Goal: Transaction & Acquisition: Purchase product/service

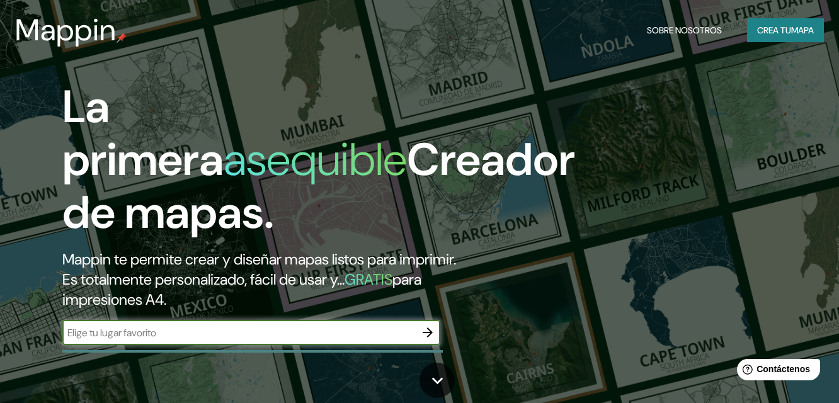
click at [370, 340] on input "text" at bounding box center [238, 333] width 353 height 14
type input "cali [GEOGRAPHIC_DATA]"
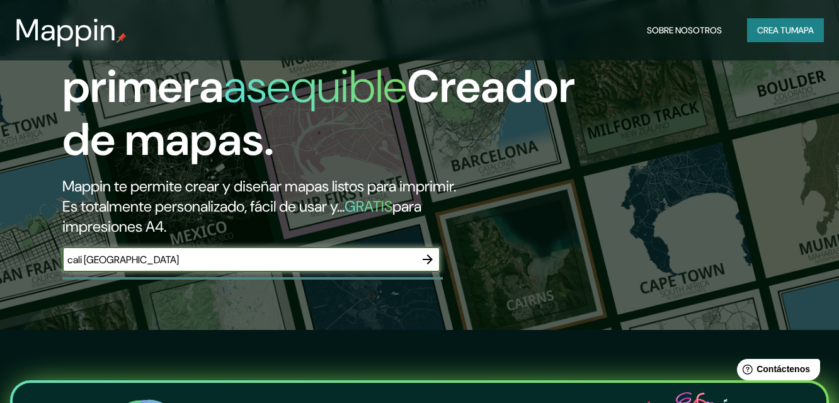
scroll to position [252, 0]
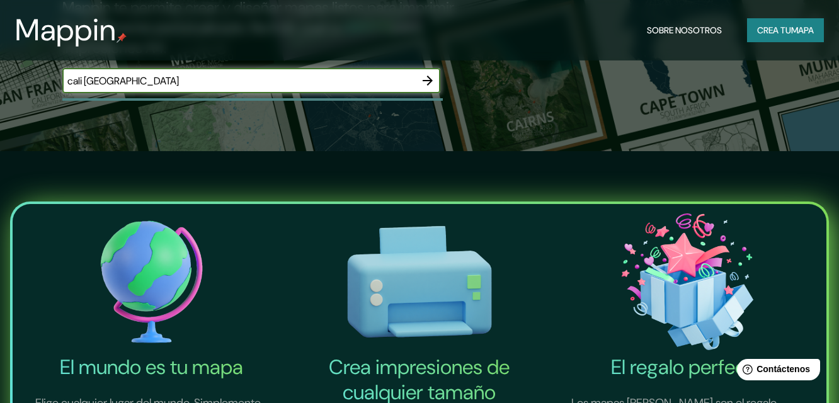
click at [431, 88] on icon "button" at bounding box center [427, 80] width 15 height 15
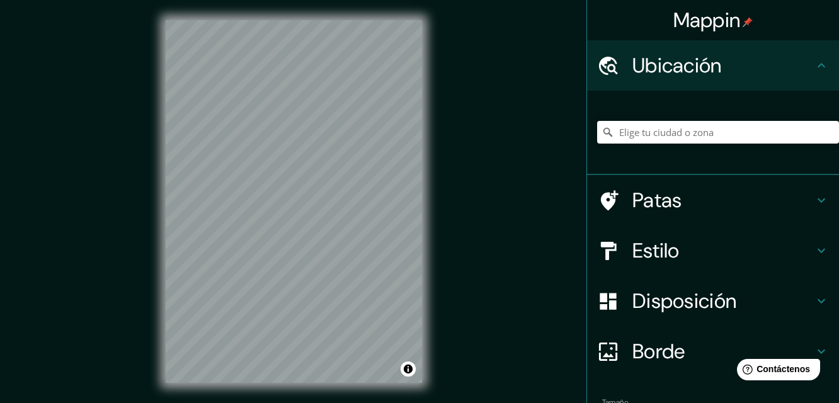
click at [229, 396] on div "© Mapbox © OpenStreetMap Improve this map" at bounding box center [293, 201] width 297 height 403
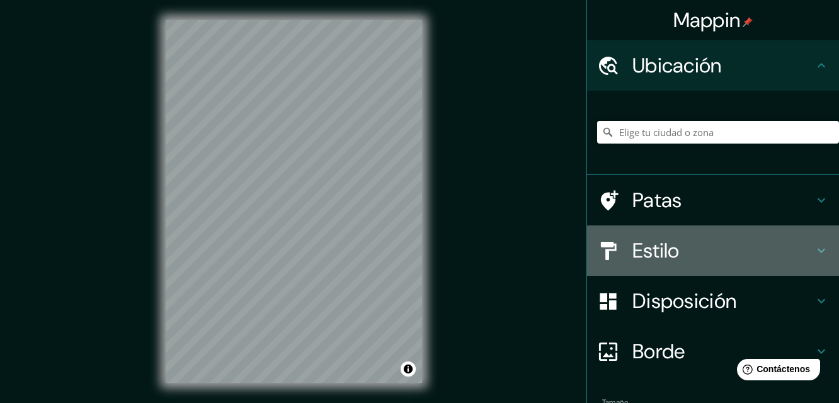
click at [659, 242] on font "Estilo" at bounding box center [655, 250] width 47 height 26
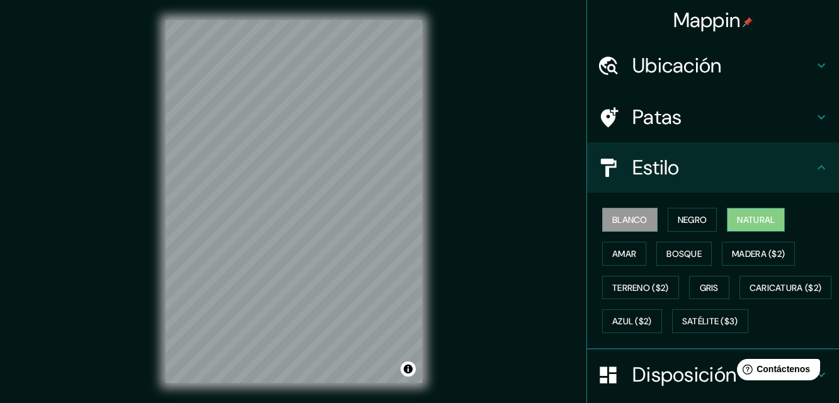
click at [755, 214] on font "Natural" at bounding box center [756, 219] width 38 height 11
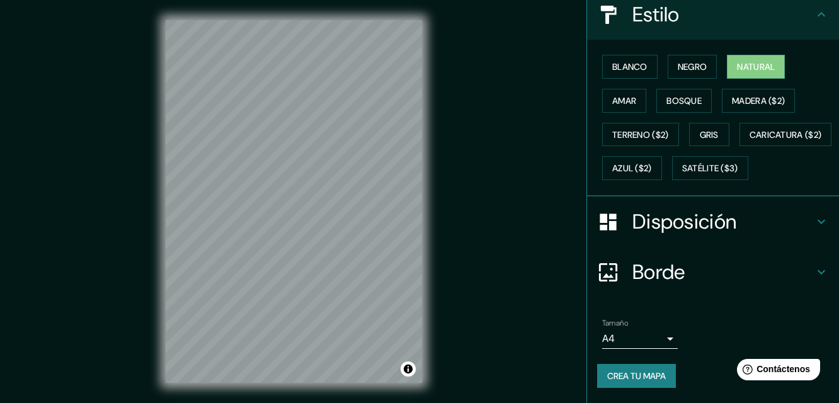
scroll to position [186, 0]
click at [661, 341] on body "Mappin Ubicación Patas Estilo Blanco Negro Natural [PERSON_NAME] ($2) Terreno (…" at bounding box center [419, 201] width 839 height 403
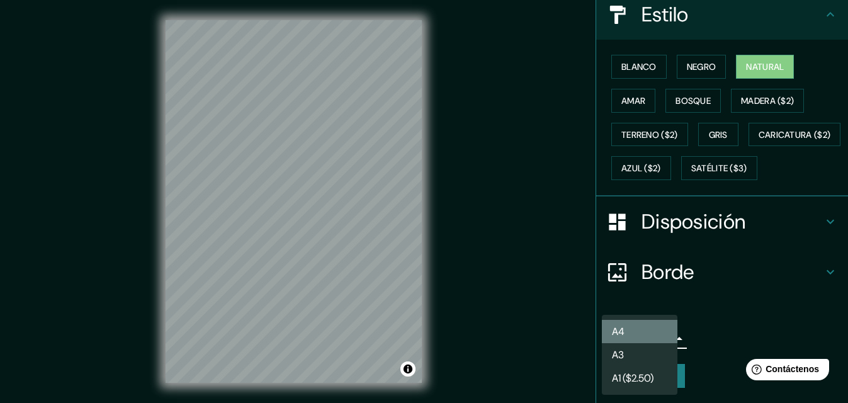
click at [620, 326] on font "A4" at bounding box center [618, 331] width 13 height 13
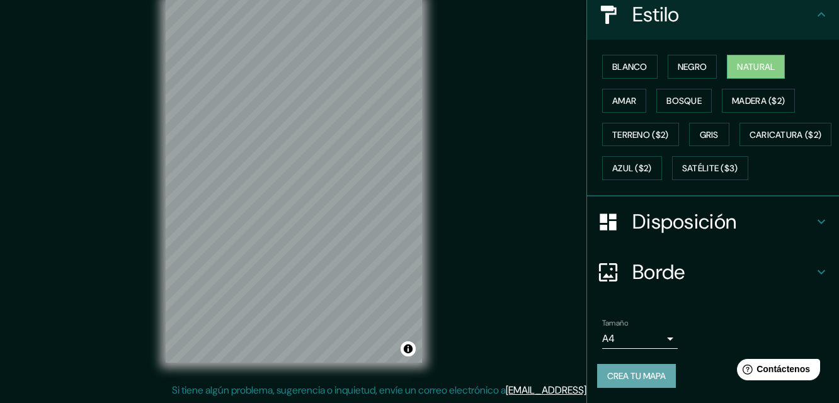
click at [640, 377] on font "Crea tu mapa" at bounding box center [636, 375] width 59 height 11
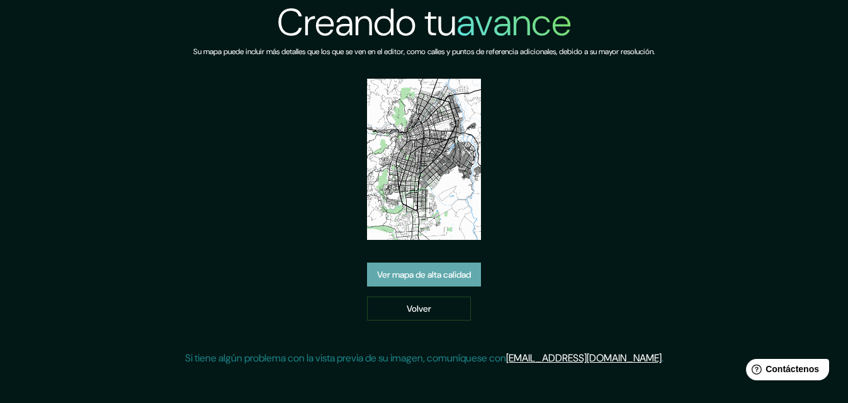
click at [445, 275] on font "Ver mapa de alta calidad" at bounding box center [424, 274] width 94 height 11
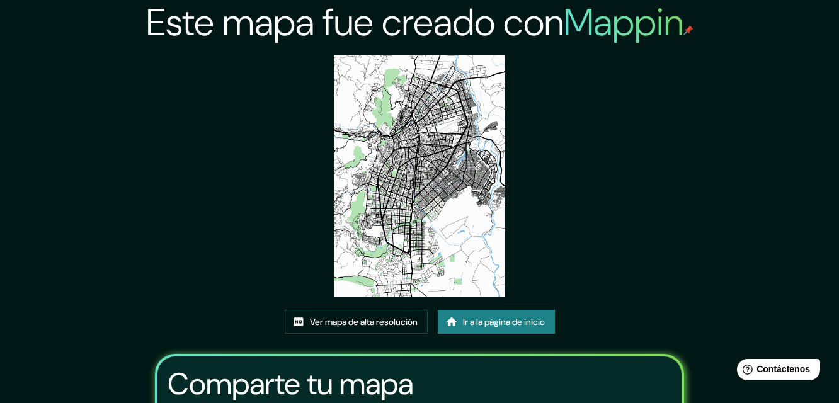
scroll to position [155, 0]
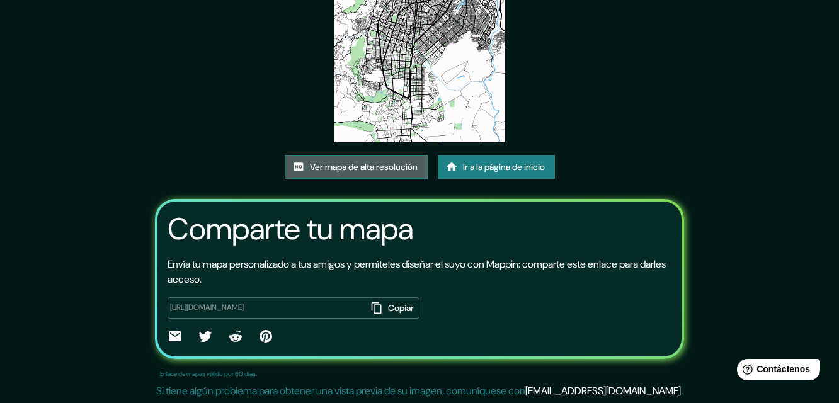
click at [378, 166] on font "Ver mapa de alta resolución" at bounding box center [364, 166] width 108 height 11
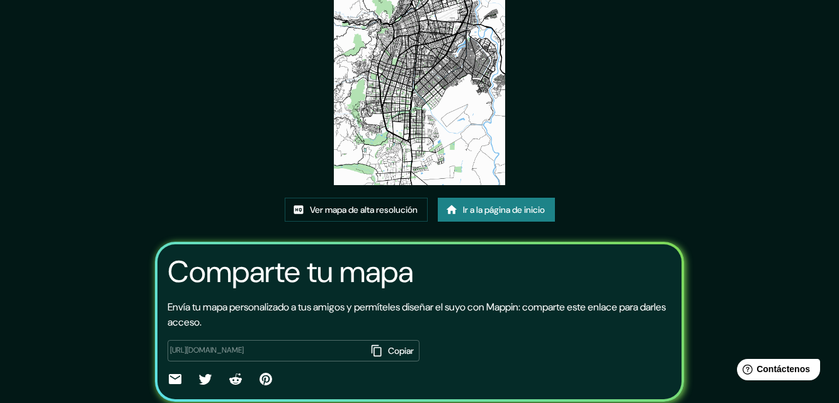
scroll to position [92, 0]
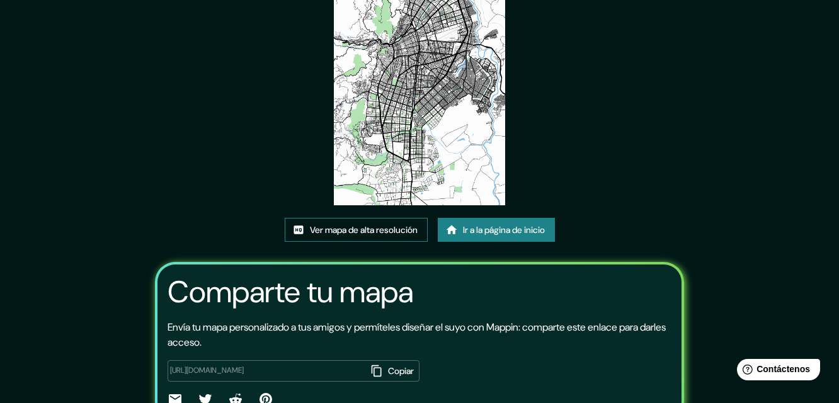
click at [406, 230] on font "Ver mapa de alta resolución" at bounding box center [364, 229] width 108 height 11
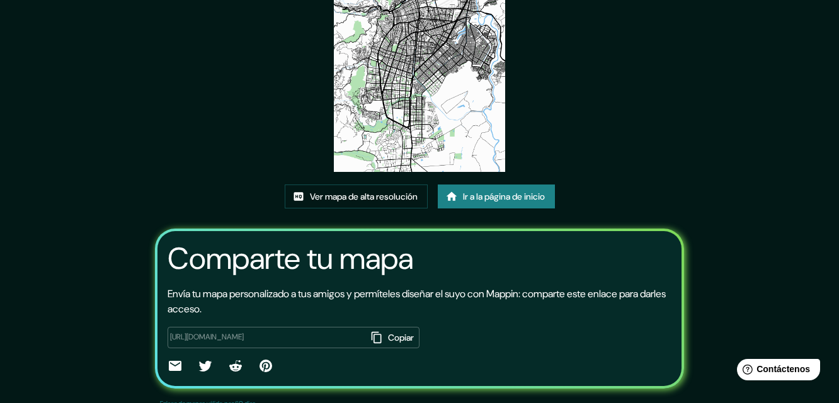
scroll to position [155, 0]
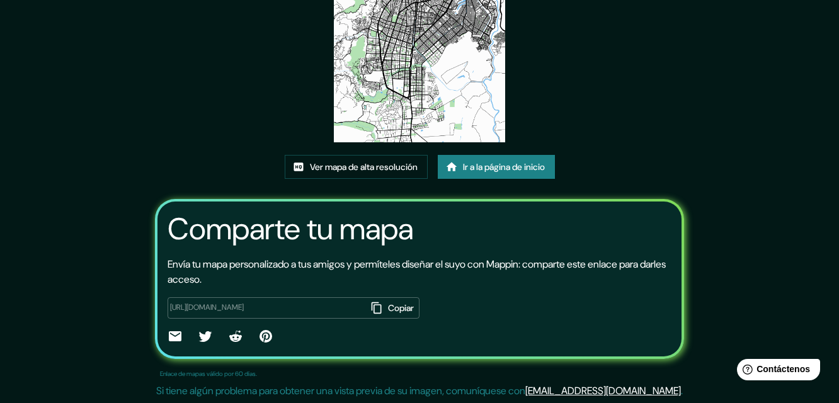
click at [501, 164] on font "Ir a la página de inicio" at bounding box center [504, 166] width 82 height 11
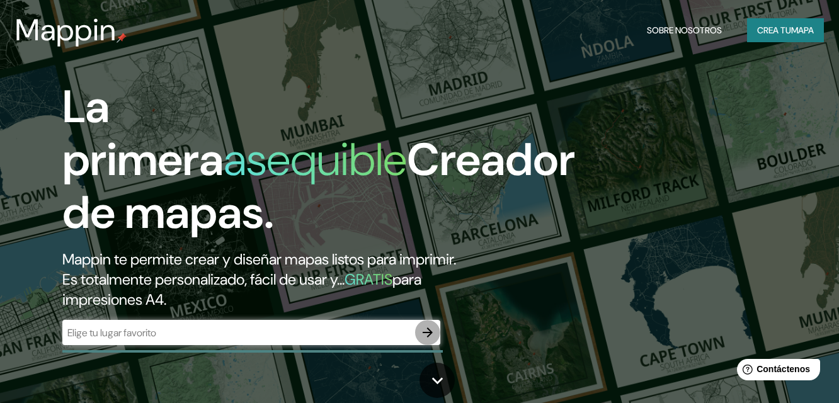
click at [433, 340] on icon "button" at bounding box center [427, 332] width 15 height 15
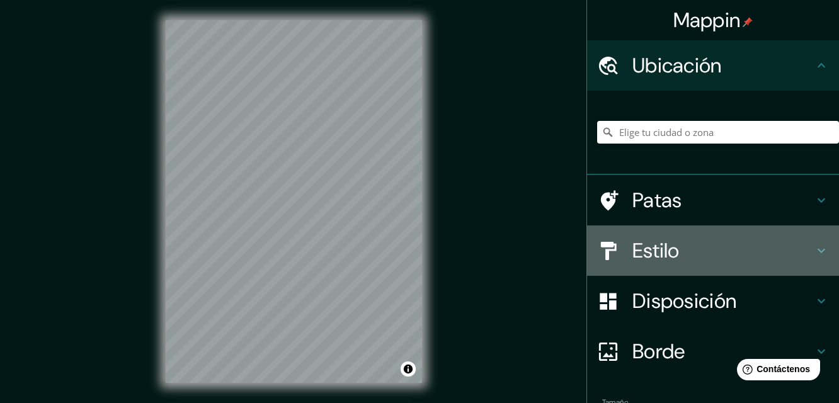
click at [654, 249] on font "Estilo" at bounding box center [655, 250] width 47 height 26
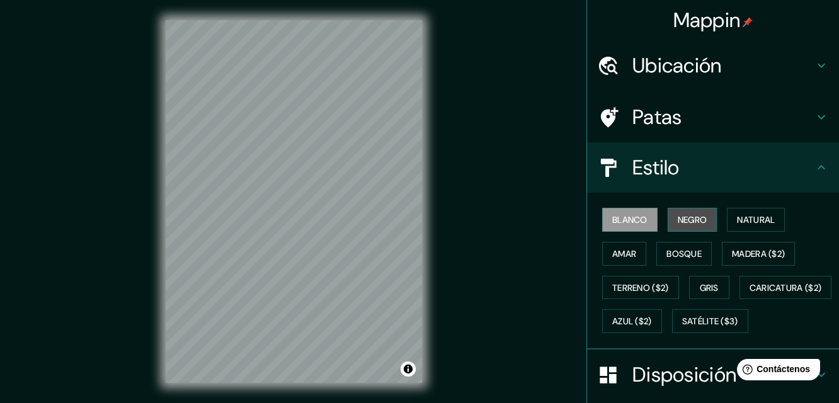
click at [696, 218] on font "Negro" at bounding box center [693, 219] width 30 height 11
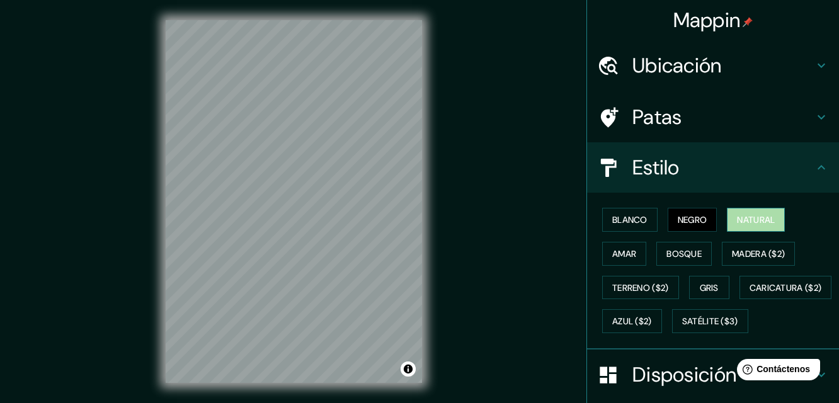
click at [758, 226] on font "Natural" at bounding box center [756, 220] width 38 height 16
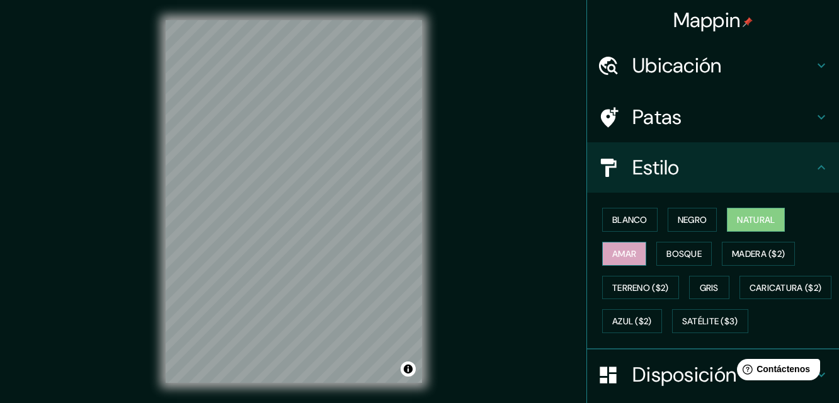
click at [634, 251] on button "Amar" at bounding box center [624, 254] width 44 height 24
click at [666, 249] on font "Bosque" at bounding box center [683, 253] width 35 height 11
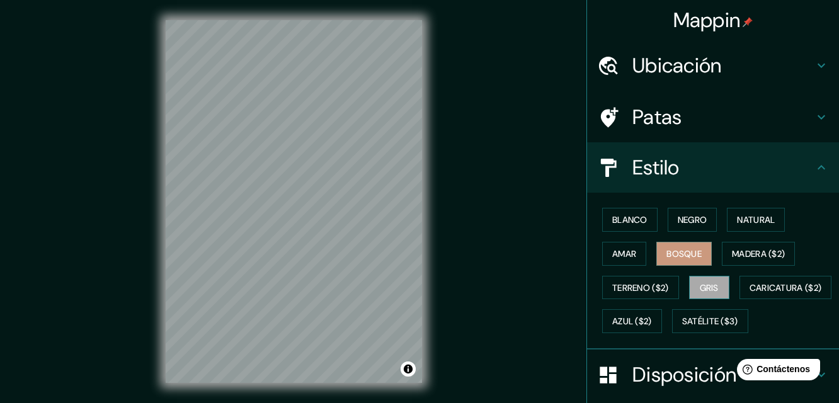
click at [703, 292] on font "Gris" at bounding box center [709, 287] width 19 height 11
